Goal: Task Accomplishment & Management: Use online tool/utility

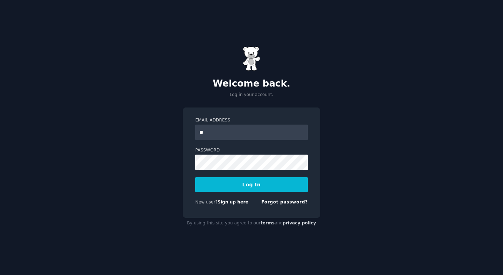
type input "**********"
click at [241, 188] on button "Log In" at bounding box center [251, 185] width 113 height 15
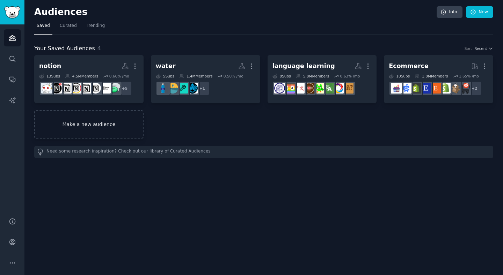
click at [107, 125] on link "Make a new audience" at bounding box center [88, 124] width 109 height 28
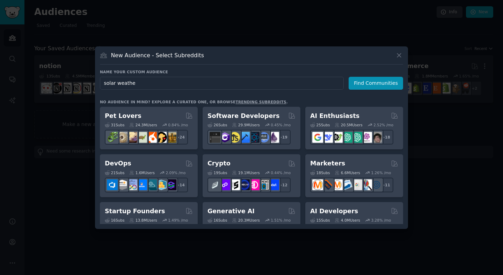
type input "solar weather"
click button "Find Communities" at bounding box center [376, 83] width 55 height 13
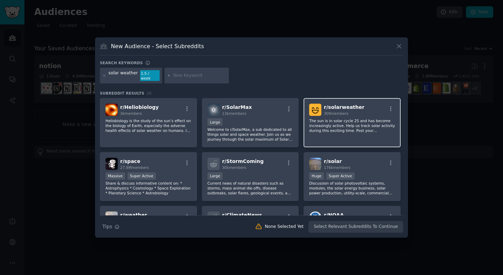
click at [368, 125] on p "The sun is in solar cycle 25 and has become increasingly active. Help us track …" at bounding box center [352, 126] width 86 height 15
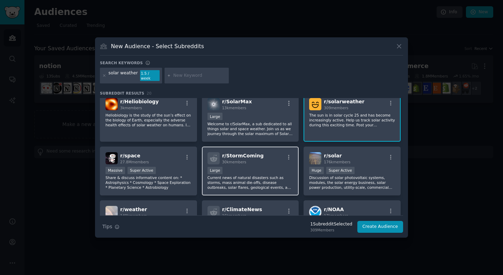
scroll to position [9, 0]
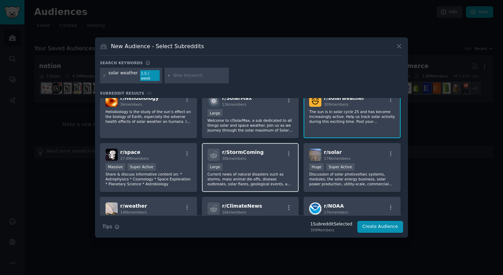
click at [262, 172] on p "Current news of natural disasters such as storms, mass animal die-offs, disease…" at bounding box center [251, 179] width 86 height 15
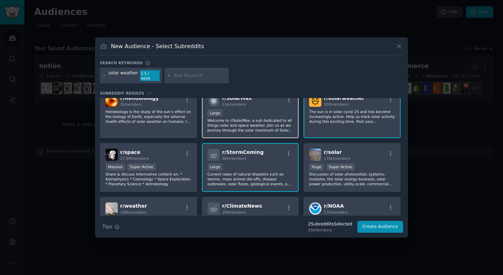
click at [256, 124] on p "Welcome to r/SolarMax, a sub dedicated to all things solar and space weather. J…" at bounding box center [251, 125] width 86 height 15
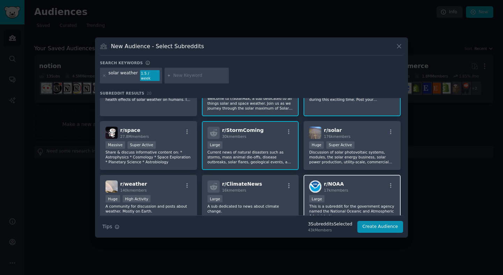
scroll to position [39, 0]
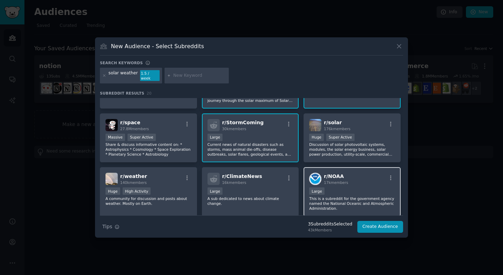
click at [368, 181] on div "r/ NOAA 17k members" at bounding box center [352, 179] width 86 height 12
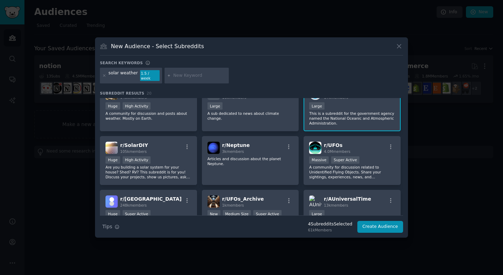
scroll to position [0, 0]
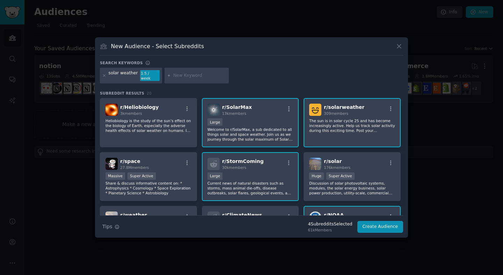
click at [179, 74] on input "text" at bounding box center [199, 76] width 53 height 6
type input "space weather"
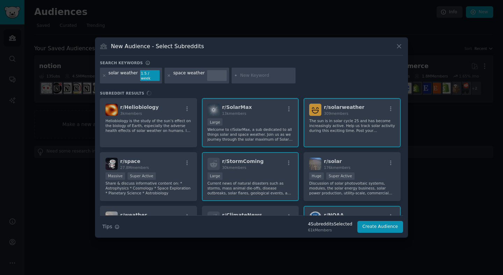
click at [256, 76] on input "text" at bounding box center [266, 76] width 53 height 6
type input "s"
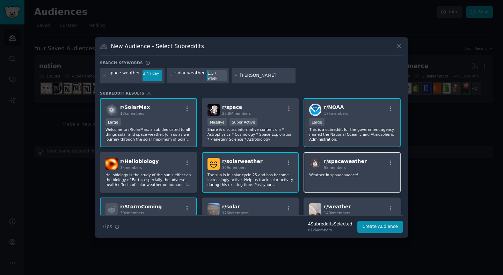
type input "carrington"
click at [375, 174] on p "Weather in spaaaaaaaace!" at bounding box center [352, 175] width 86 height 5
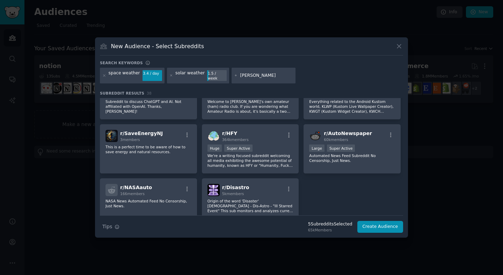
scroll to position [561, 0]
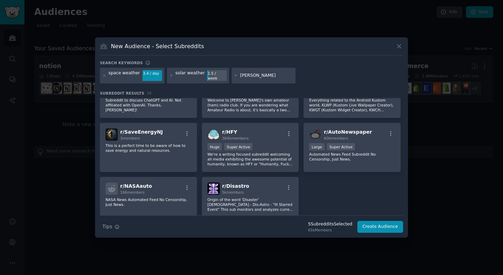
click at [263, 76] on input "carrington" at bounding box center [266, 76] width 53 height 6
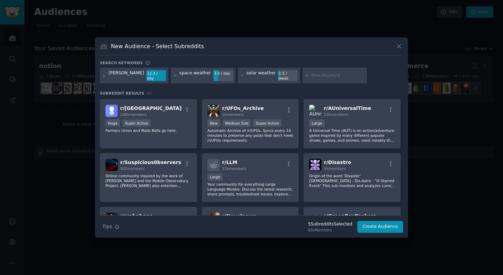
scroll to position [574, 0]
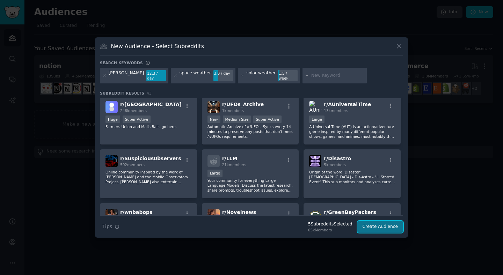
click at [377, 223] on button "Create Audience" at bounding box center [381, 227] width 46 height 12
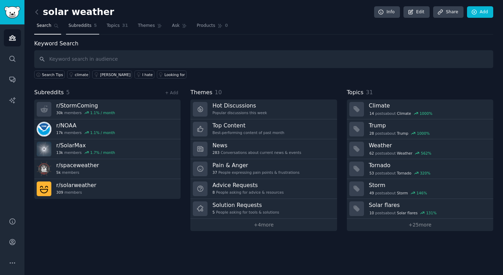
click at [78, 28] on span "Subreddits" at bounding box center [80, 26] width 23 height 6
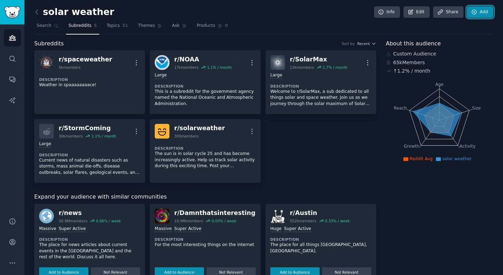
click at [476, 13] on link "Add" at bounding box center [480, 12] width 26 height 12
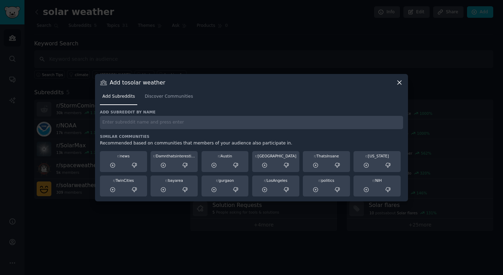
click at [193, 122] on input "text" at bounding box center [251, 123] width 303 height 14
type input "carrington app"
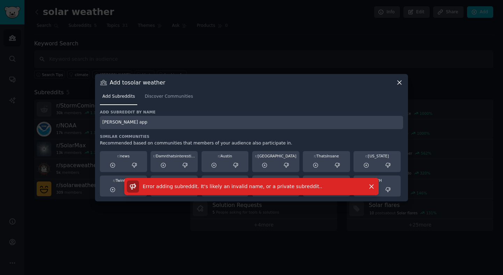
click at [395, 82] on div "Add to solar weather" at bounding box center [251, 82] width 303 height 7
click at [400, 82] on icon at bounding box center [400, 83] width 4 height 4
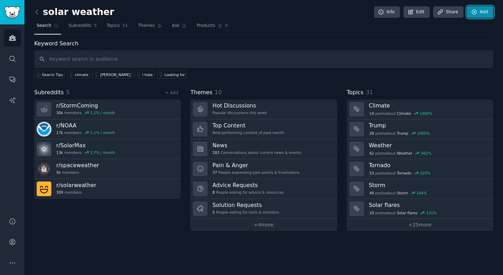
click at [487, 13] on link "Add" at bounding box center [480, 12] width 26 height 12
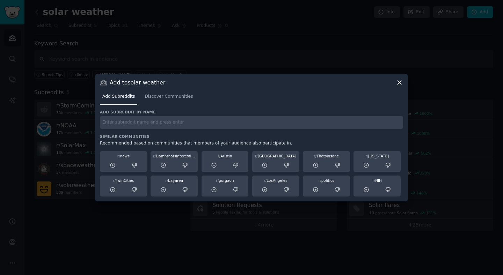
click at [232, 120] on input "text" at bounding box center [251, 123] width 303 height 14
type input "auroraborealis"
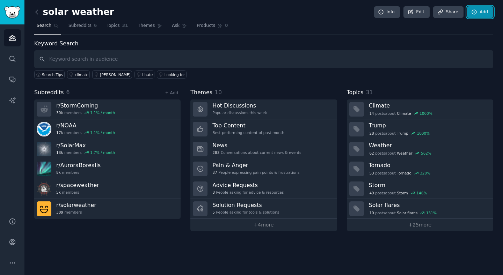
click at [474, 16] on link "Add" at bounding box center [480, 12] width 26 height 12
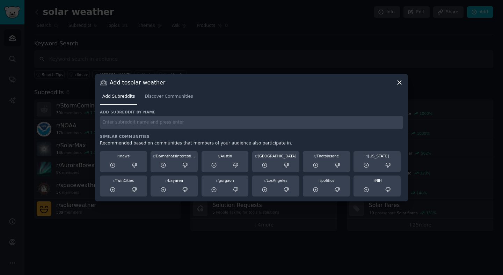
click at [196, 123] on input "text" at bounding box center [251, 123] width 303 height 14
type input "solarmax"
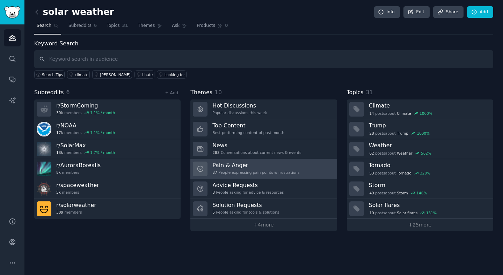
click at [272, 170] on div "Pain & Anger 37 People expressing pain points & frustrations" at bounding box center [256, 169] width 87 height 15
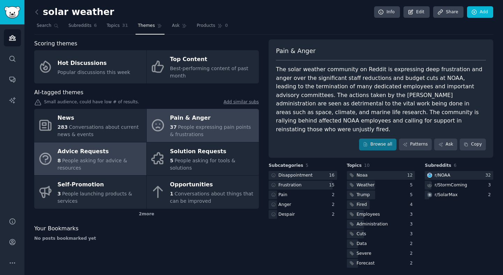
click at [135, 162] on div "8 People asking for advice & resources" at bounding box center [100, 164] width 85 height 15
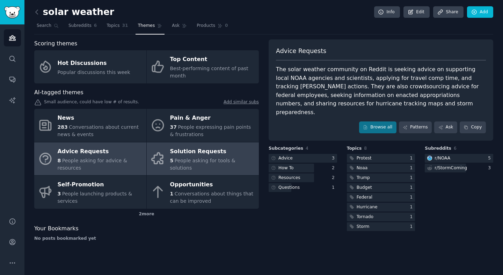
click at [214, 157] on div "Solution Requests" at bounding box center [212, 151] width 85 height 11
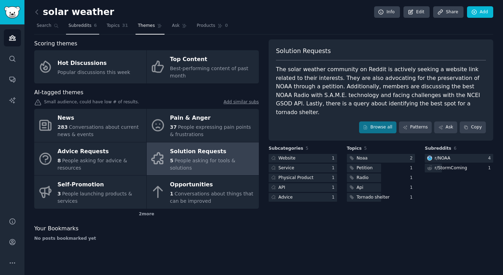
click at [79, 28] on span "Subreddits" at bounding box center [80, 26] width 23 height 6
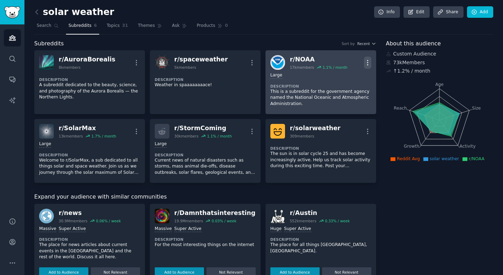
click at [366, 62] on icon "button" at bounding box center [367, 62] width 7 height 7
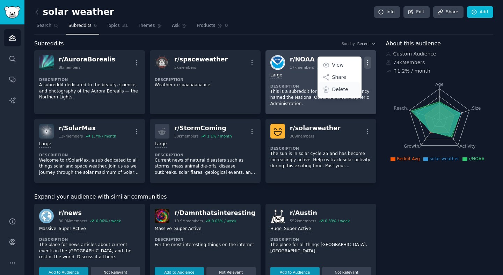
click at [342, 89] on p "Delete" at bounding box center [340, 89] width 16 height 7
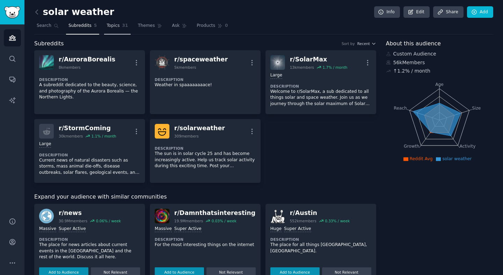
click at [111, 22] on link "Topics 31" at bounding box center [117, 27] width 26 height 14
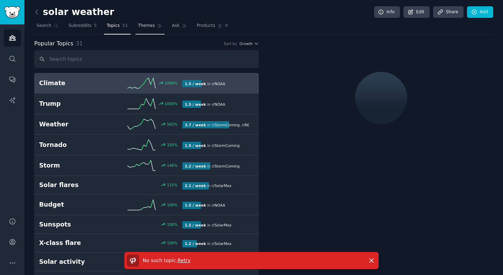
click at [147, 28] on span "Themes" at bounding box center [146, 26] width 17 height 6
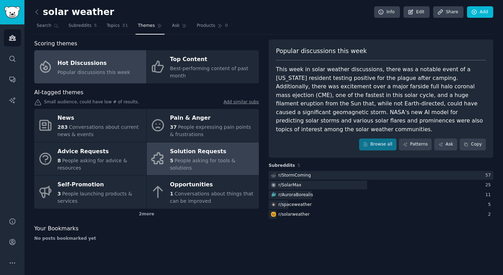
click at [213, 164] on span "People asking for tools & solutions" at bounding box center [202, 164] width 65 height 13
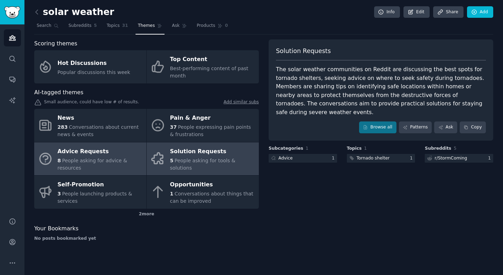
click at [134, 158] on div "8 People asking for advice & resources" at bounding box center [100, 164] width 85 height 15
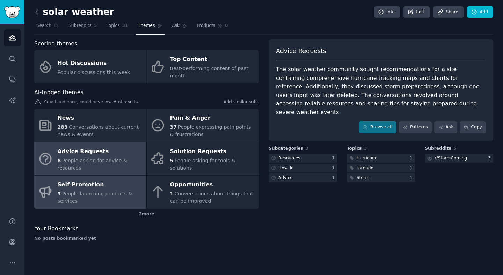
click at [122, 194] on span "People launching products & services" at bounding box center [95, 197] width 75 height 13
